Goal: Transaction & Acquisition: Purchase product/service

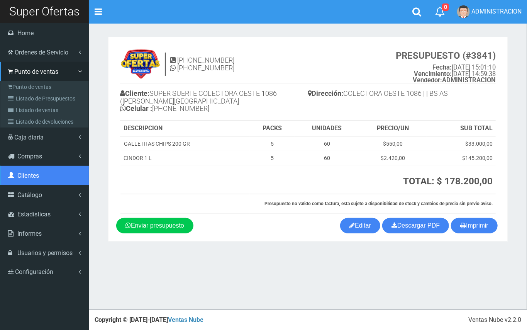
click at [30, 178] on span "Clientes" at bounding box center [28, 175] width 22 height 7
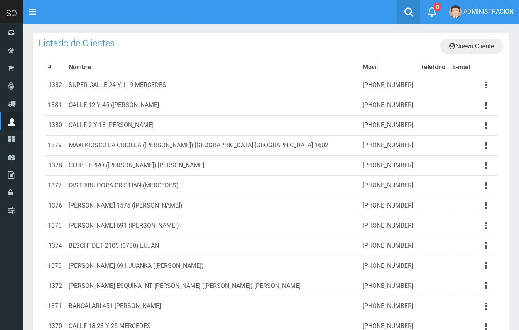
click at [405, 8] on icon at bounding box center [408, 12] width 9 height 10
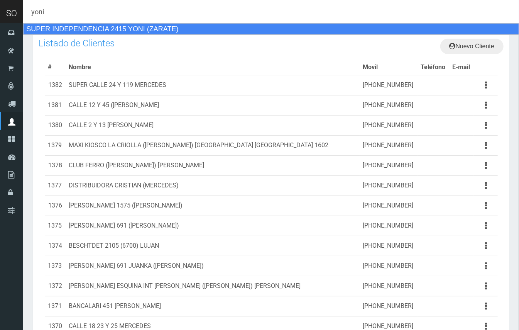
click at [356, 33] on div "SUPER INDEPENDENCIA 2415 YONI (ZARATE)" at bounding box center [271, 29] width 496 height 12
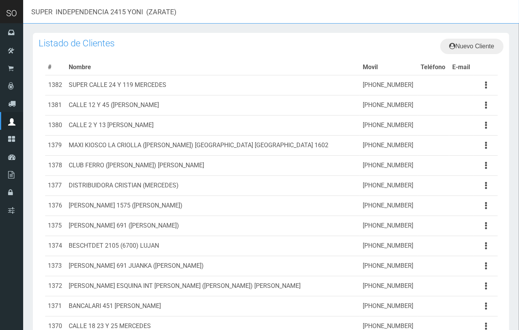
type input "SUPER INDEPENDENCIA 2415 YONI (ZARATE)"
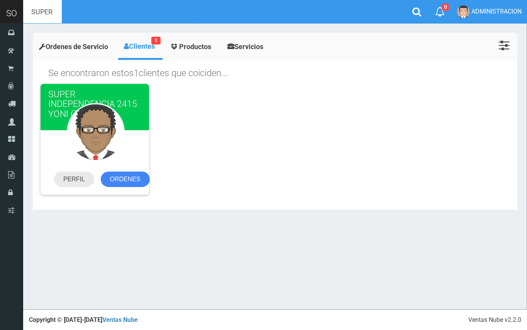
click at [79, 178] on link "PERFIL" at bounding box center [74, 178] width 40 height 15
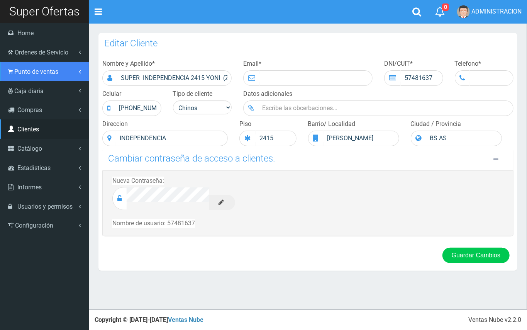
click at [29, 78] on link "Punto de ventas" at bounding box center [44, 71] width 89 height 19
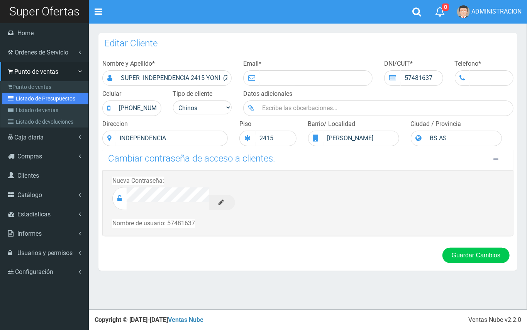
click at [35, 93] on link "Listado de Presupuestos" at bounding box center [45, 99] width 86 height 12
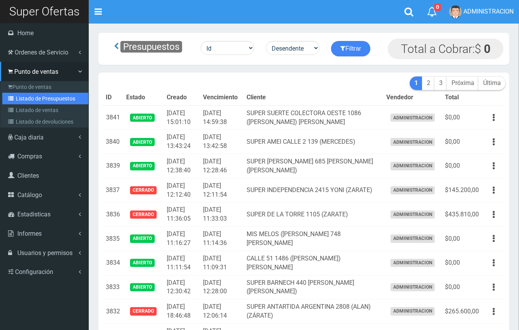
click at [22, 96] on link "Listado de Presupuestos" at bounding box center [45, 99] width 86 height 12
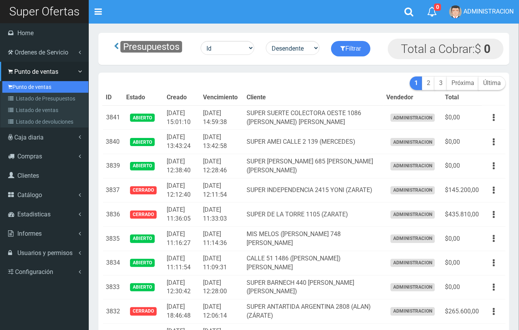
drag, startPoint x: 19, startPoint y: 86, endPoint x: 83, endPoint y: 92, distance: 65.1
click at [19, 85] on link "Punto de ventas" at bounding box center [45, 87] width 86 height 12
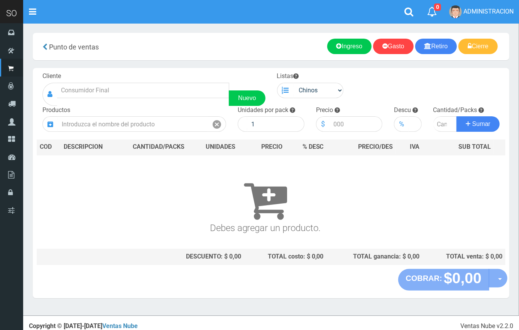
click at [141, 101] on div "Nuevo" at bounding box center [153, 94] width 223 height 23
click at [139, 83] on input "text" at bounding box center [143, 90] width 172 height 15
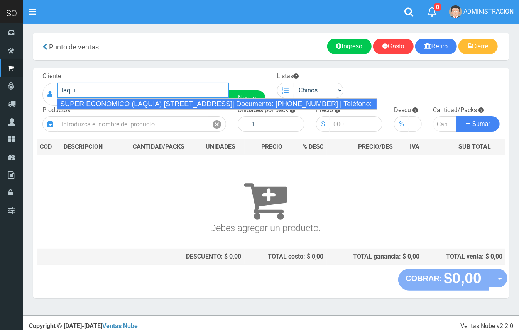
click at [162, 103] on div "SUPER ECONOMICO (LAQUIA) CALLE 2 Y 43 (MERCEDES)| Documento: 2123156468 | Teléf…" at bounding box center [217, 104] width 320 height 12
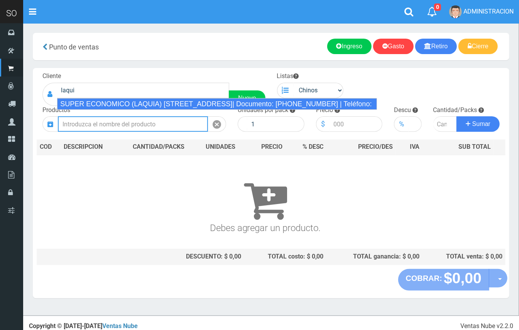
type input "SUPER ECONOMICO (LAQUIA) CALLE 2 Y 43 (MERCEDES)| Documento: 2123156468 | Teléf…"
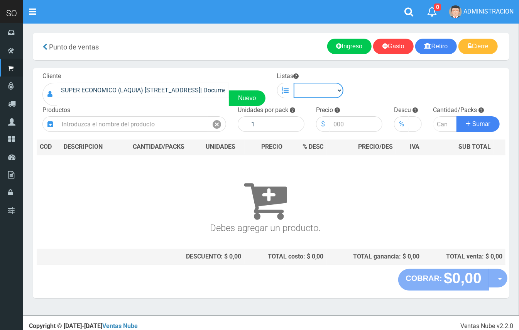
click at [323, 89] on select "Chinos . ." at bounding box center [319, 90] width 50 height 15
select select "1"
click at [294, 83] on select "Chinos . ." at bounding box center [319, 90] width 50 height 15
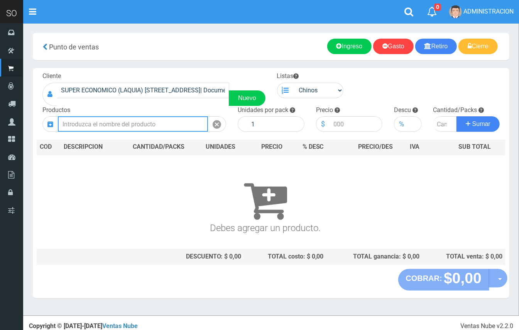
click at [154, 123] on input "text" at bounding box center [133, 123] width 150 height 15
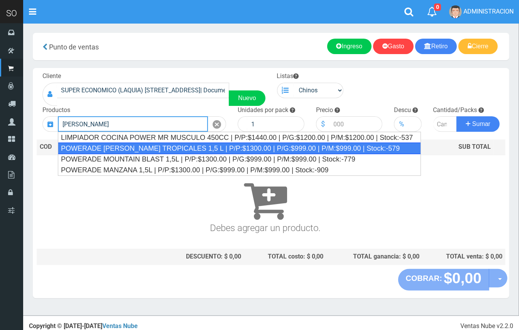
drag, startPoint x: 150, startPoint y: 143, endPoint x: 295, endPoint y: 145, distance: 145.1
click at [150, 143] on div "POWERADE FRUTOS TROPICALES 1,5 L | P/P:$1300.00 | P/G:$999.00 | P/M:$999.00 | S…" at bounding box center [239, 148] width 363 height 12
type input "POWERADE FRUTOS TROPICALES 1,5 L | P/P:$1300.00 | P/G:$999.00 | P/M:$999.00 | S…"
type input "4"
type input "1300.00"
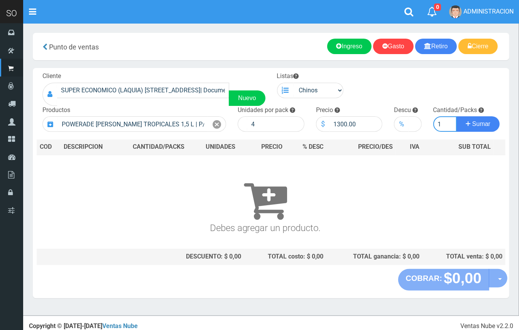
type input "1"
click at [456, 116] on button "Sumar" at bounding box center [477, 123] width 43 height 15
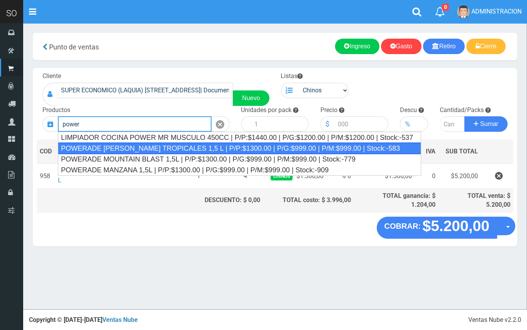
click at [118, 150] on div "POWERADE FRUTOS TROPICALES 1,5 L | P/P:$1300.00 | P/G:$999.00 | P/M:$999.00 | S…" at bounding box center [239, 148] width 363 height 12
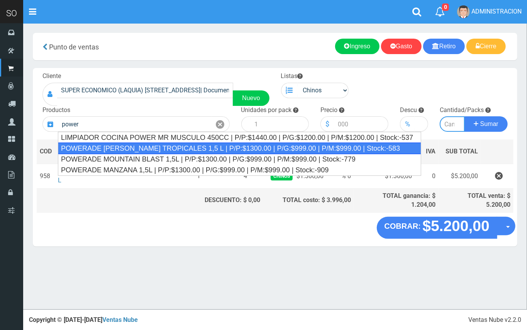
type input "POWERADE FRUTOS TROPICALES 1,5 L | P/P:$1300.00 | P/G:$999.00 | P/M:$999.00 | S…"
type input "4"
type input "1300.00"
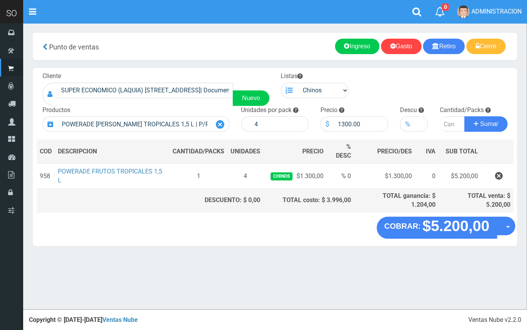
click at [218, 127] on icon at bounding box center [220, 124] width 8 height 11
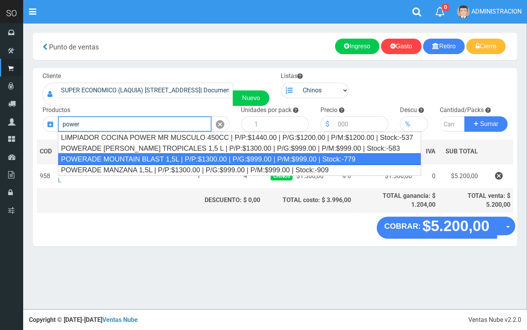
click at [122, 158] on div "POWERADE MOUNTAIN BLAST 1,5L | P/P:$1300.00 | P/G:$999.00 | P/M:$999.00 | Stock…" at bounding box center [239, 159] width 363 height 12
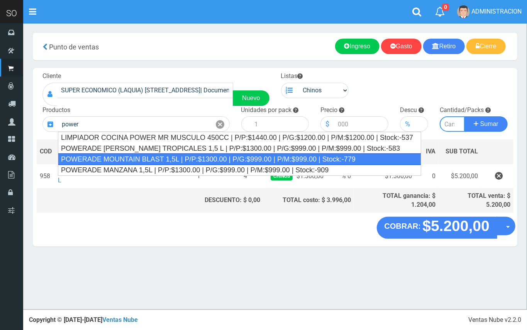
type input "POWERADE MOUNTAIN BLAST 1,5L | P/P:$1300.00 | P/G:$999.00 | P/M:$999.00 | Stock…"
type input "4"
type input "1300.00"
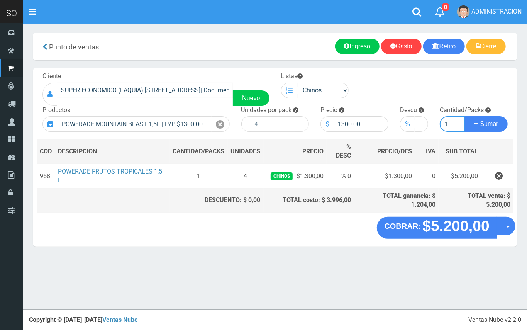
type input "1"
click at [464, 116] on button "Sumar" at bounding box center [485, 123] width 43 height 15
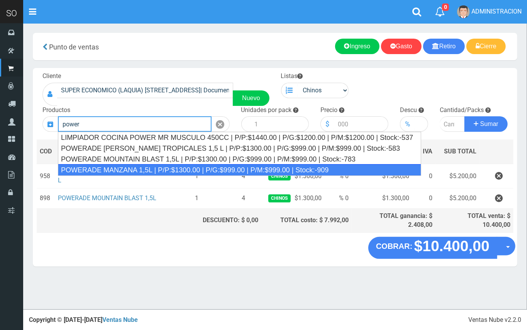
click at [119, 170] on div "POWERADE MANZANA 1,5L | P/P:$1300.00 | P/G:$999.00 | P/M:$999.00 | Stock:-909" at bounding box center [239, 170] width 363 height 12
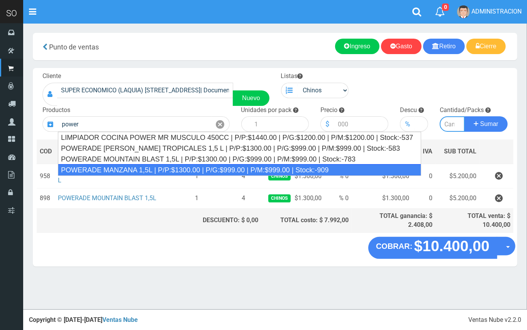
type input "POWERADE MANZANA 1,5L | P/P:$1300.00 | P/G:$999.00 | P/M:$999.00 | Stock:-909"
type input "4"
type input "1300.00"
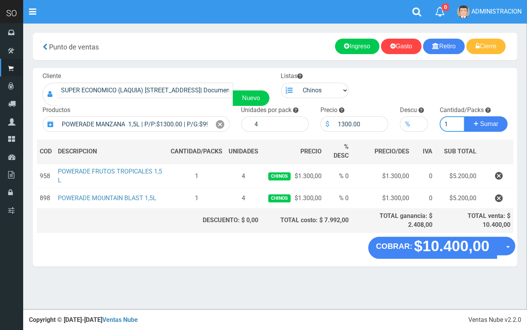
type input "1"
click at [464, 116] on button "Sumar" at bounding box center [485, 123] width 43 height 15
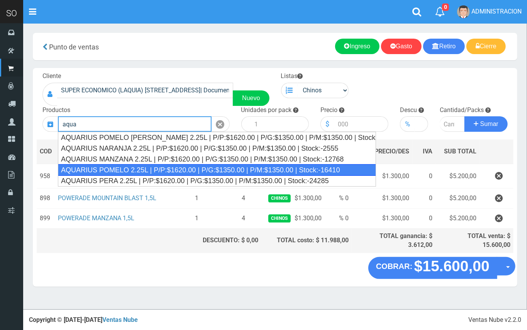
click at [121, 167] on div "AQUARIUS POMELO 2.25L | P/P:$1620.00 | P/G:$1350.00 | P/M:$1350.00 | Stock:-164…" at bounding box center [217, 170] width 318 height 12
type input "AQUARIUS POMELO 2.25L | P/P:$1620.00 | P/G:$1350.00 | P/M:$1350.00 | Stock:-164…"
type input "6"
type input "1620.00"
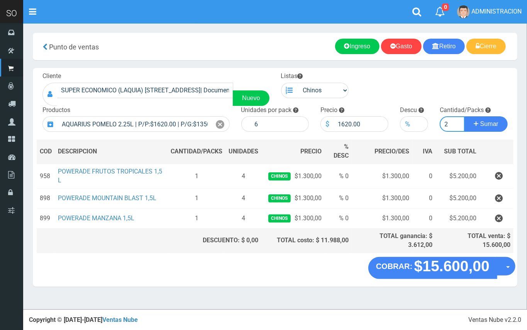
type input "2"
click at [464, 116] on button "Sumar" at bounding box center [485, 123] width 43 height 15
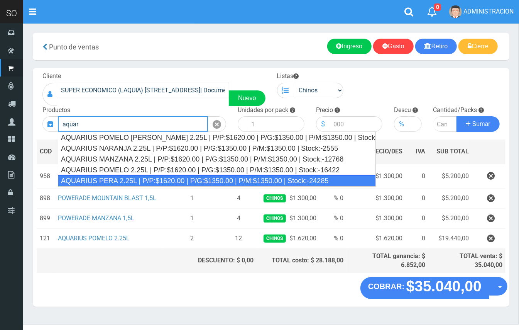
click at [134, 183] on div "AQUARIUS PERA 2.25L | P/P:$1620.00 | P/G:$1350.00 | P/M:$1350.00 | Stock:-24285" at bounding box center [217, 181] width 318 height 12
type input "AQUARIUS PERA 2.25L | P/P:$1620.00 | P/G:$1350.00 | P/M:$1350.00 | Stock:-24285"
type input "6"
type input "1620.00"
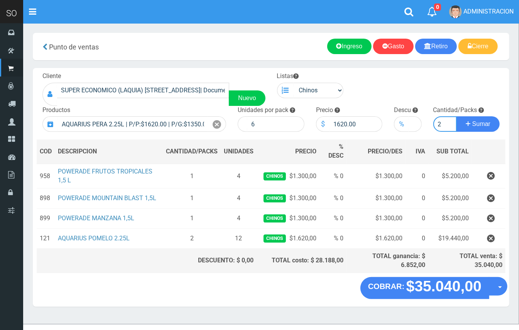
type input "2"
click at [456, 116] on button "Sumar" at bounding box center [477, 123] width 43 height 15
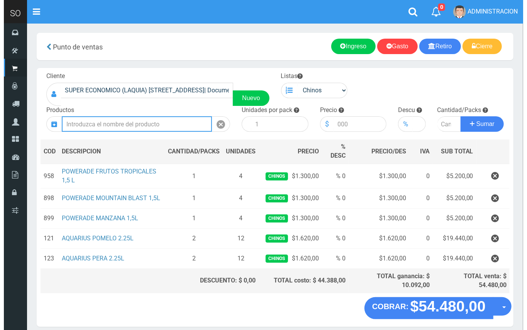
scroll to position [32, 0]
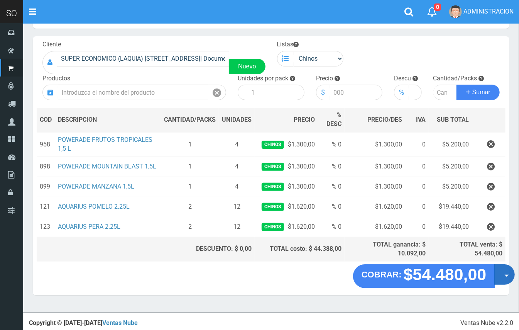
click at [502, 281] on button "Opciones" at bounding box center [504, 274] width 20 height 20
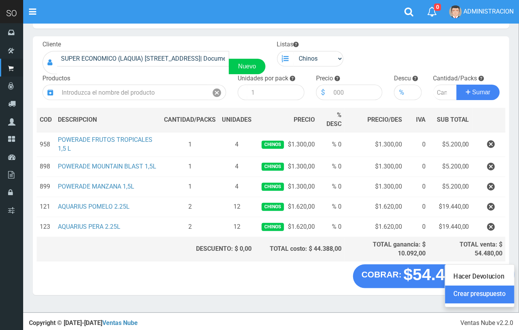
click at [495, 298] on link "Crear presupuesto" at bounding box center [479, 295] width 69 height 18
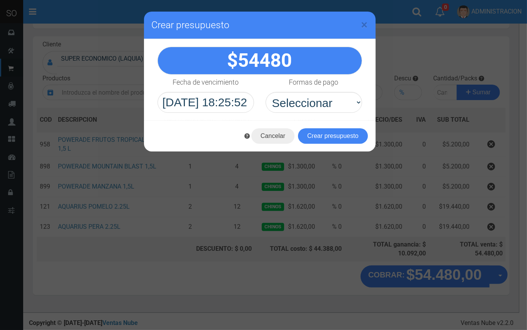
drag, startPoint x: 303, startPoint y: 117, endPoint x: 301, endPoint y: 108, distance: 9.4
click at [303, 116] on div "54480" at bounding box center [260, 79] width 232 height 81
click at [301, 107] on select "Seleccionar Efectivo Tarjeta de Crédito Depósito Débito" at bounding box center [313, 102] width 96 height 21
select select "Efectivo"
click at [265, 92] on select "Seleccionar Efectivo Tarjeta de Crédito Depósito Débito" at bounding box center [313, 102] width 96 height 21
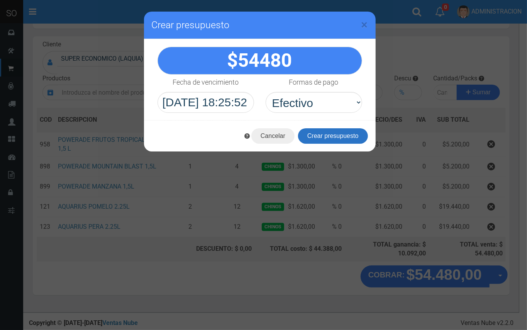
click at [318, 128] on button "Crear presupuesto" at bounding box center [333, 135] width 70 height 15
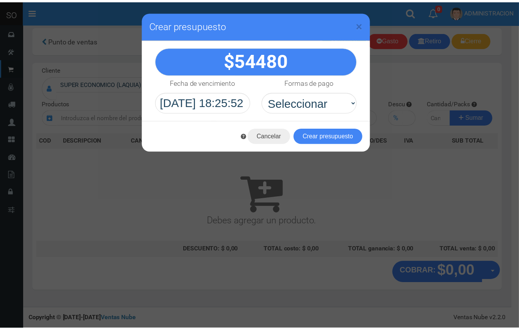
scroll to position [2, 0]
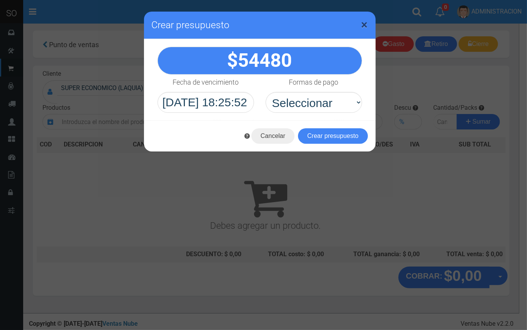
click at [364, 23] on span "×" at bounding box center [364, 24] width 7 height 15
